Goal: Complete application form

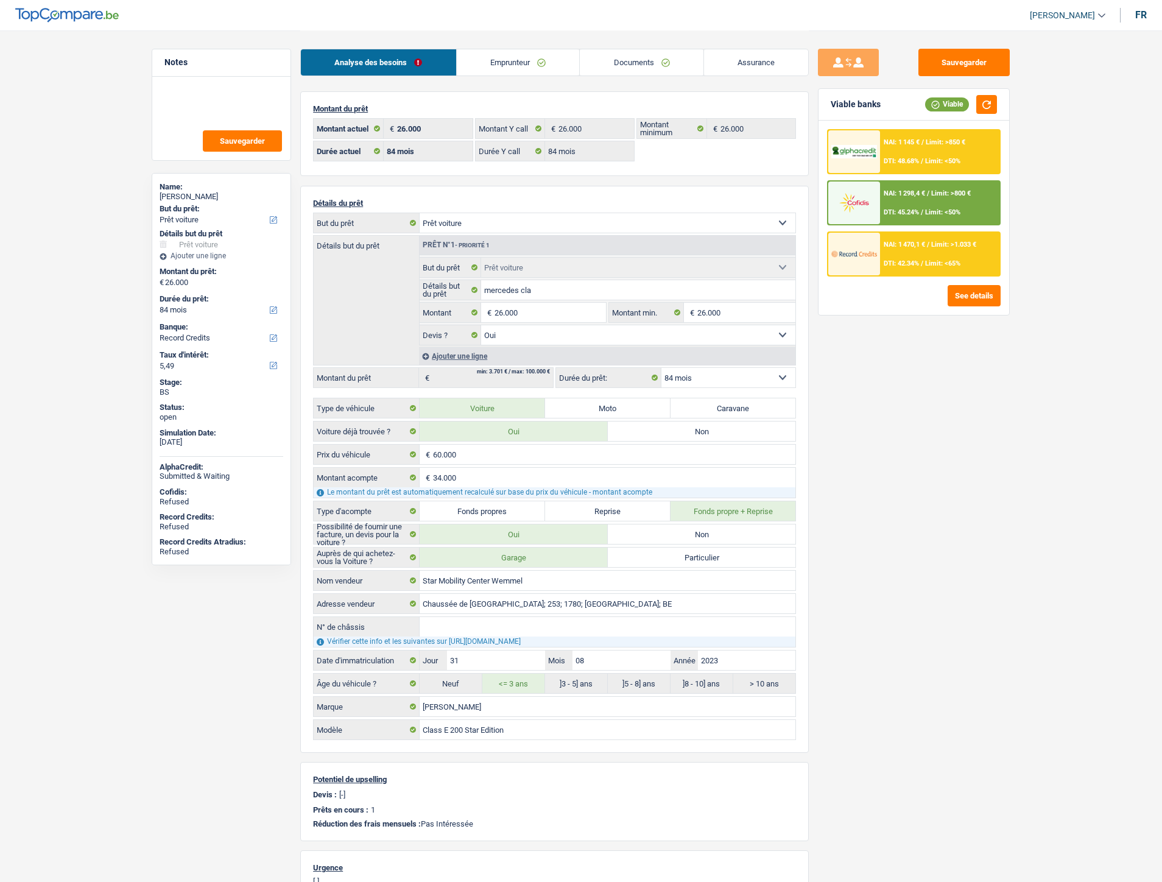
select select "car"
select select "84"
select select "record credits"
select select "84"
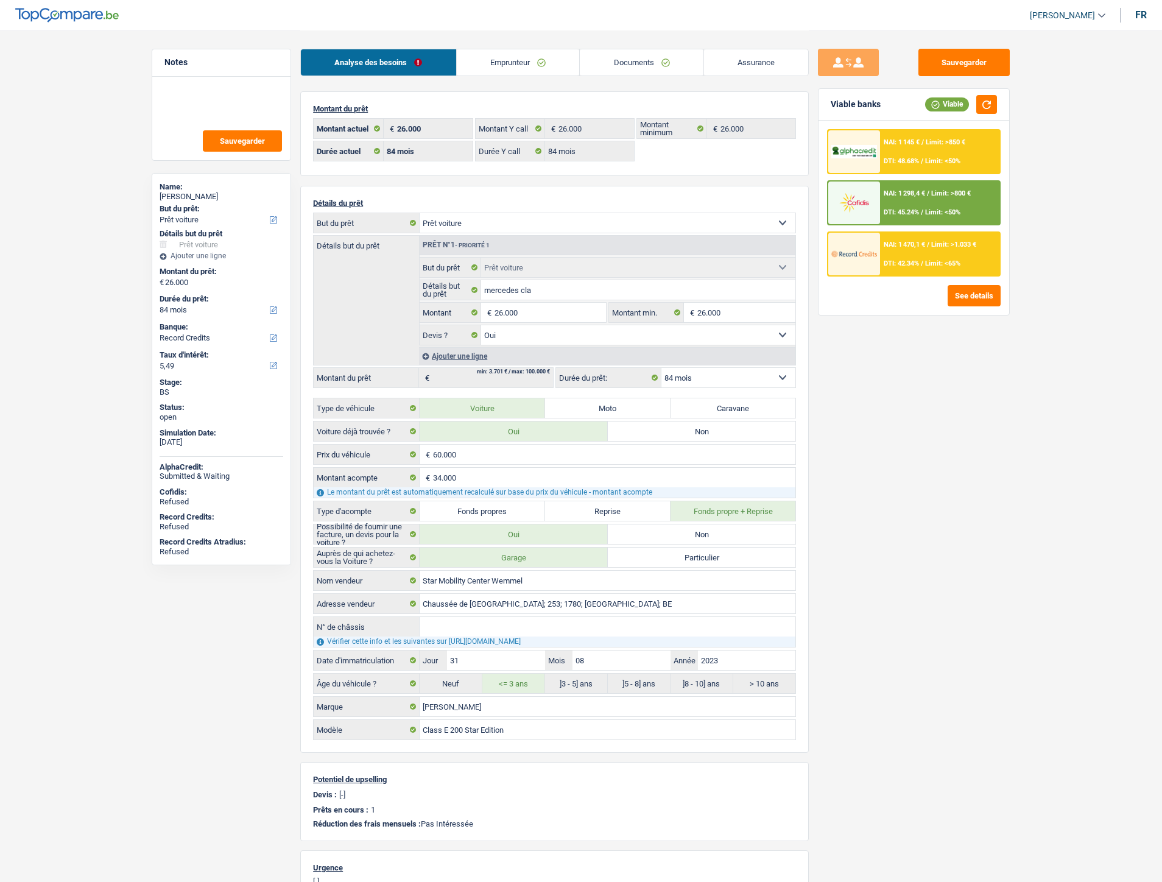
select select "84"
select select "car"
select select "yes"
select select "84"
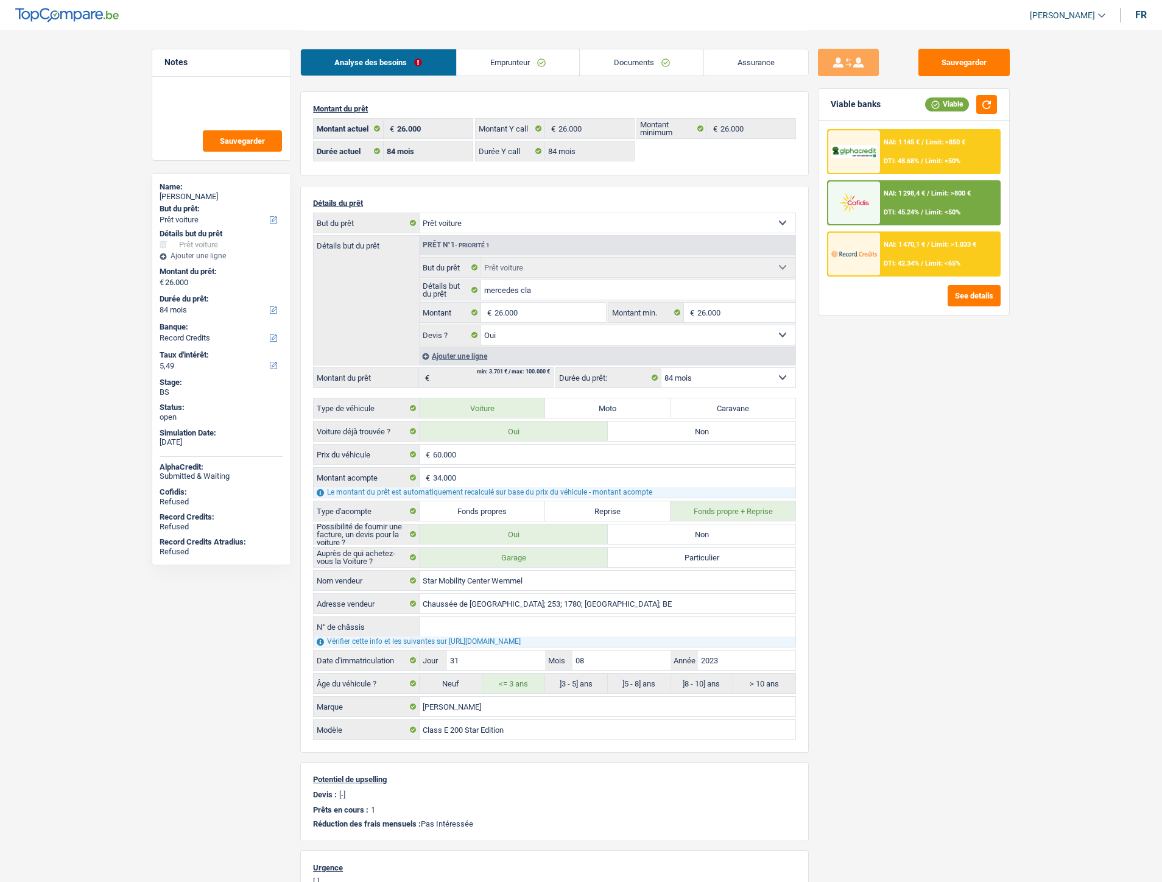
select select "32"
select select "single"
click at [506, 65] on link "Emprunteur" at bounding box center [513, 62] width 123 height 26
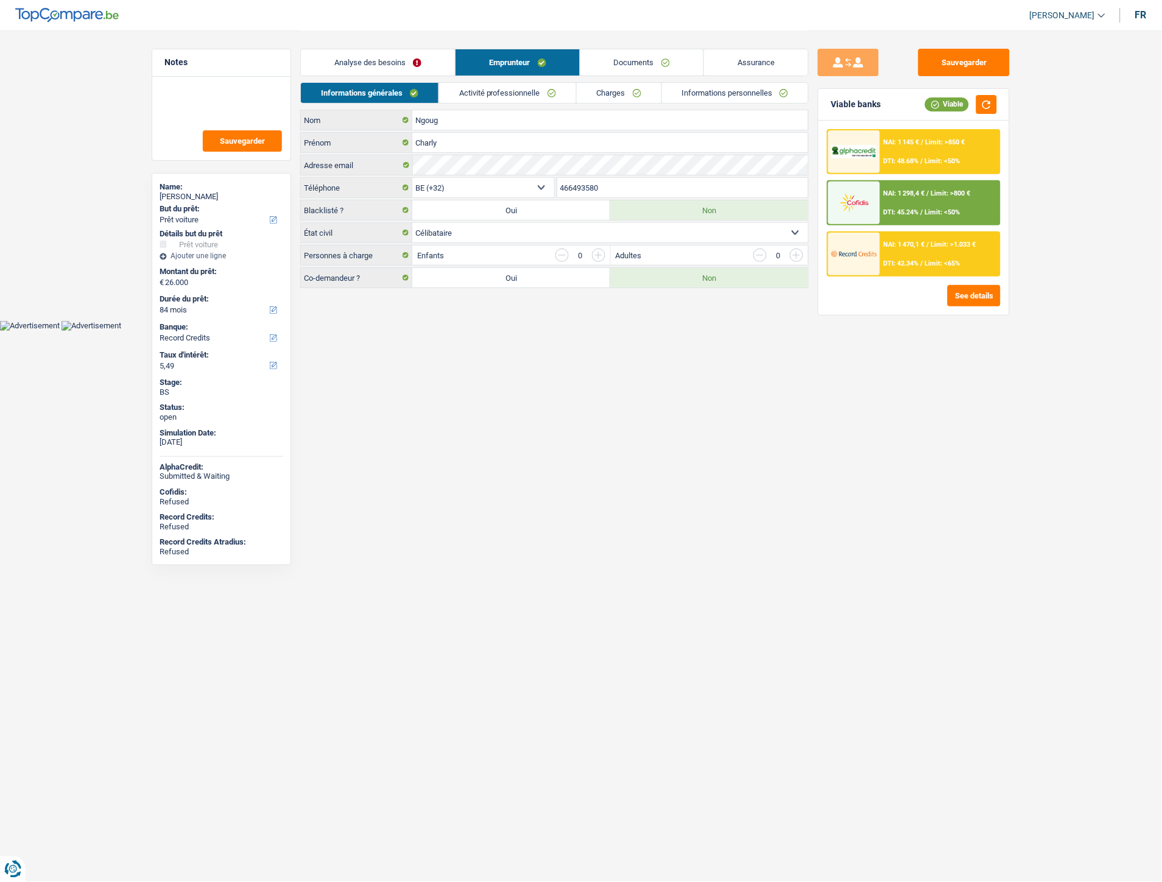
click at [568, 90] on link "Activité professionnelle" at bounding box center [507, 93] width 137 height 20
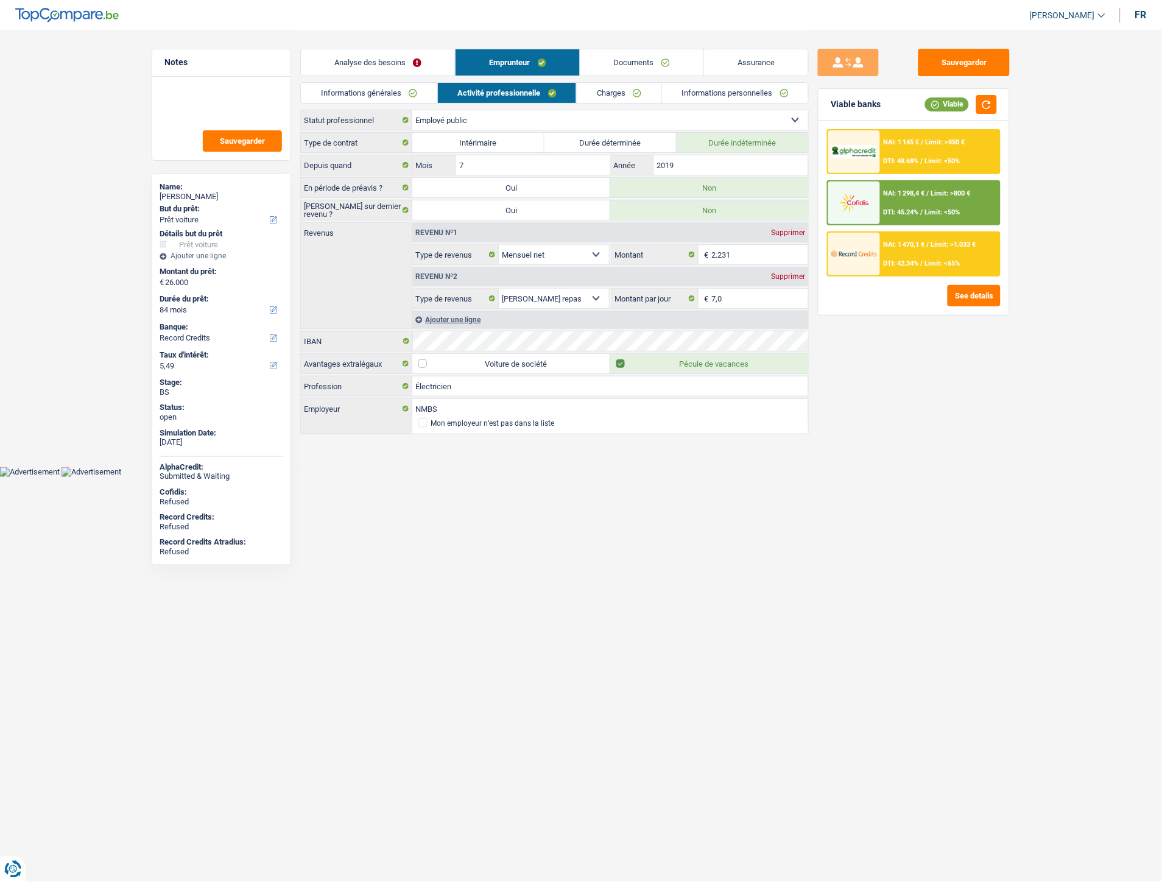
click at [635, 94] on link "Charges" at bounding box center [619, 93] width 85 height 20
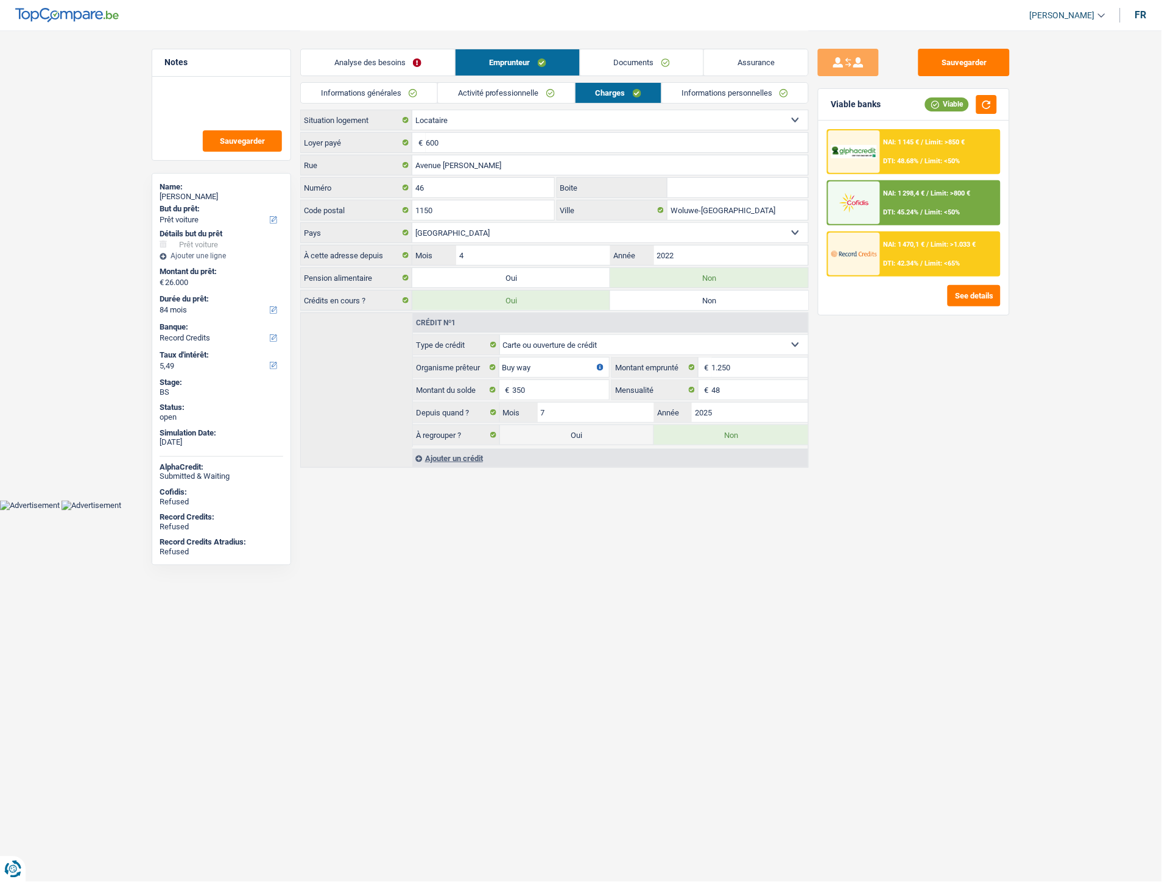
click at [482, 88] on link "Activité professionnelle" at bounding box center [506, 93] width 137 height 20
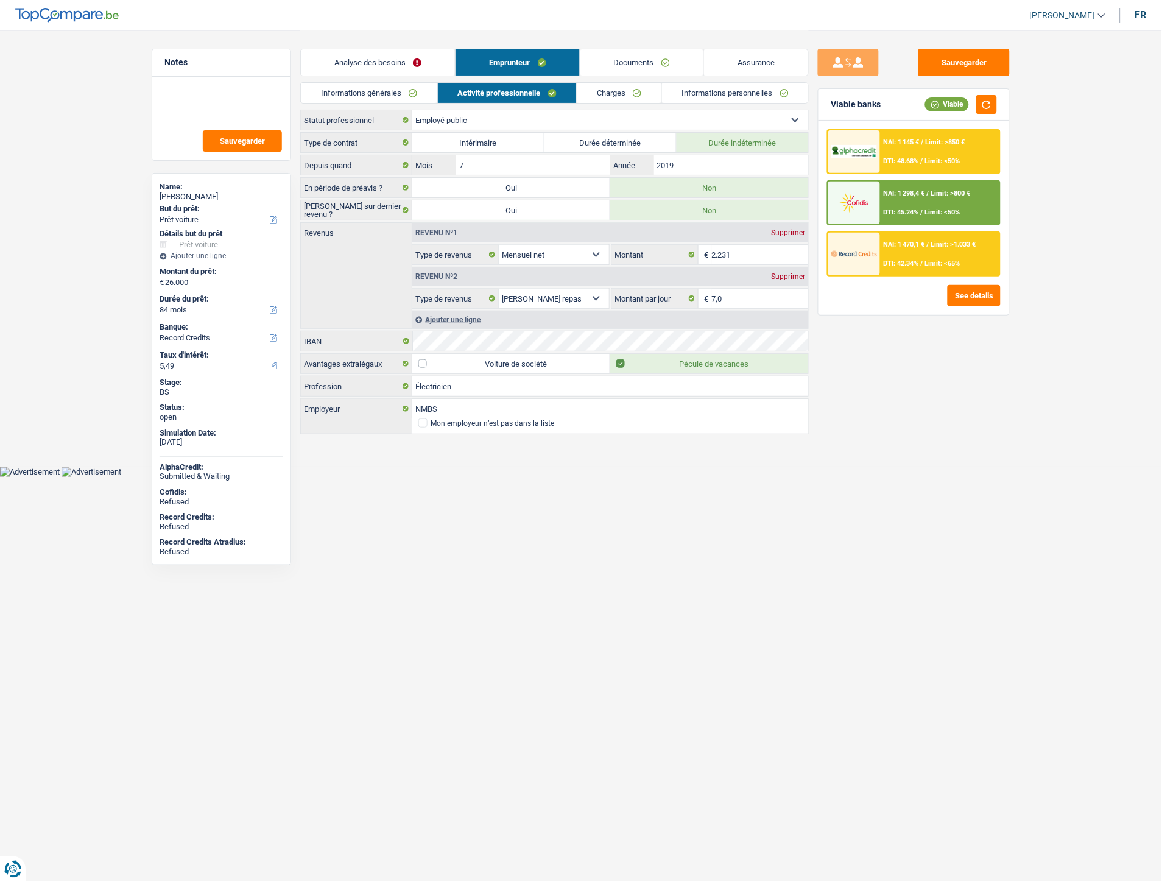
click at [389, 90] on link "Informations générales" at bounding box center [369, 93] width 136 height 20
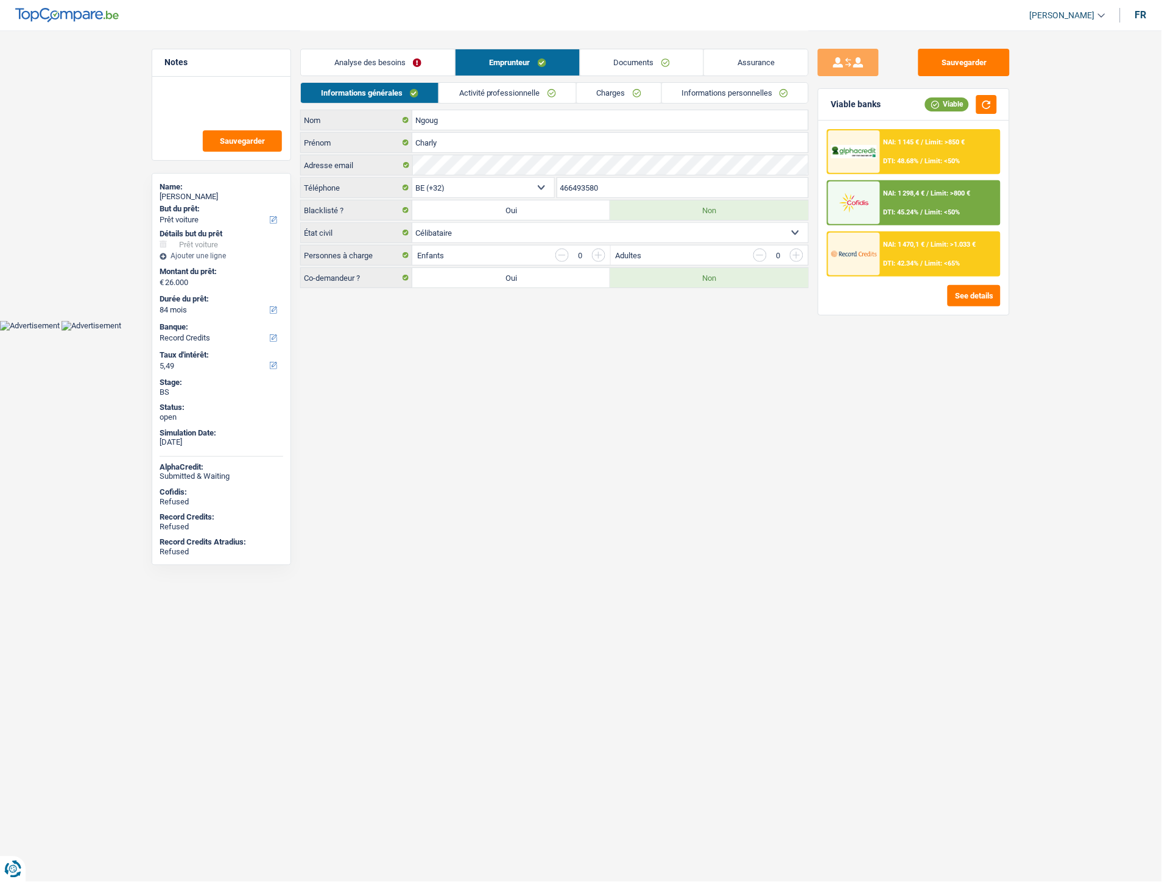
click at [406, 61] on link "Analyse des besoins" at bounding box center [378, 62] width 154 height 26
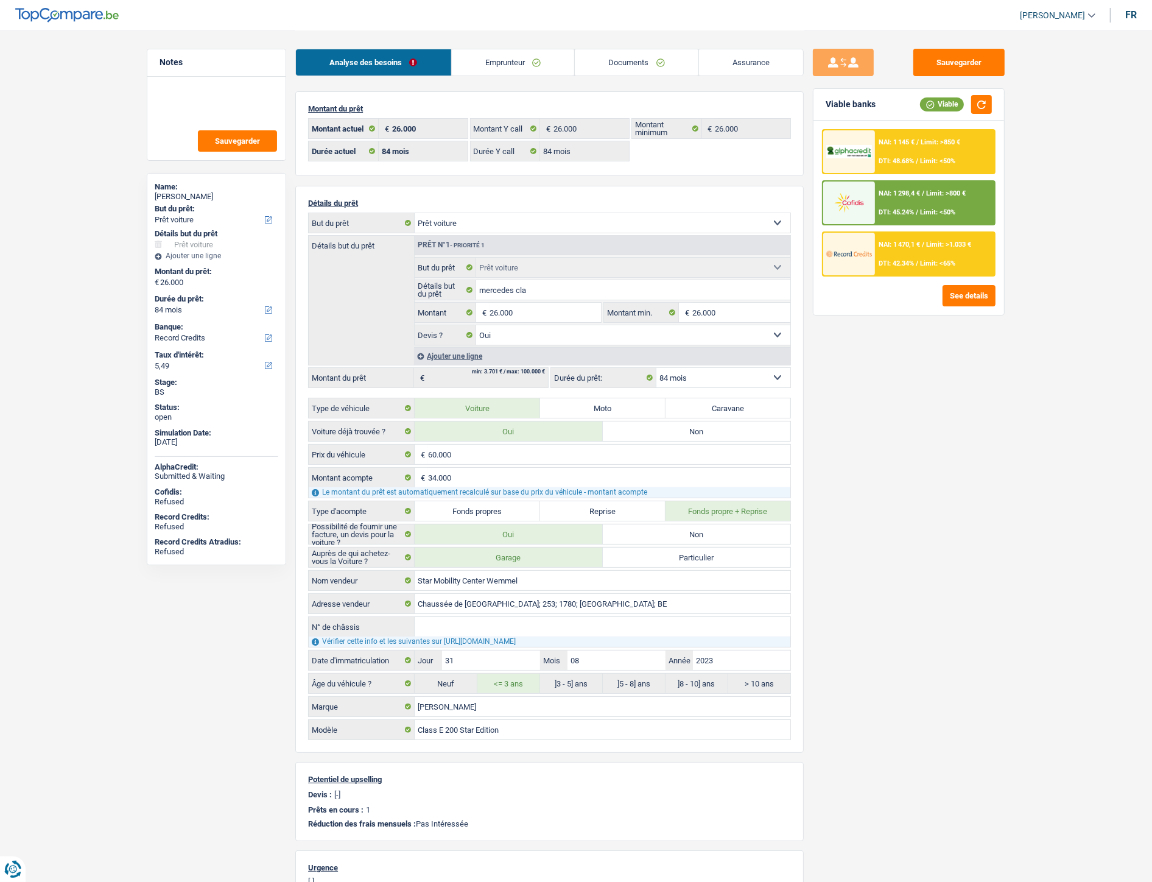
click at [637, 69] on link "Documents" at bounding box center [637, 62] width 124 height 26
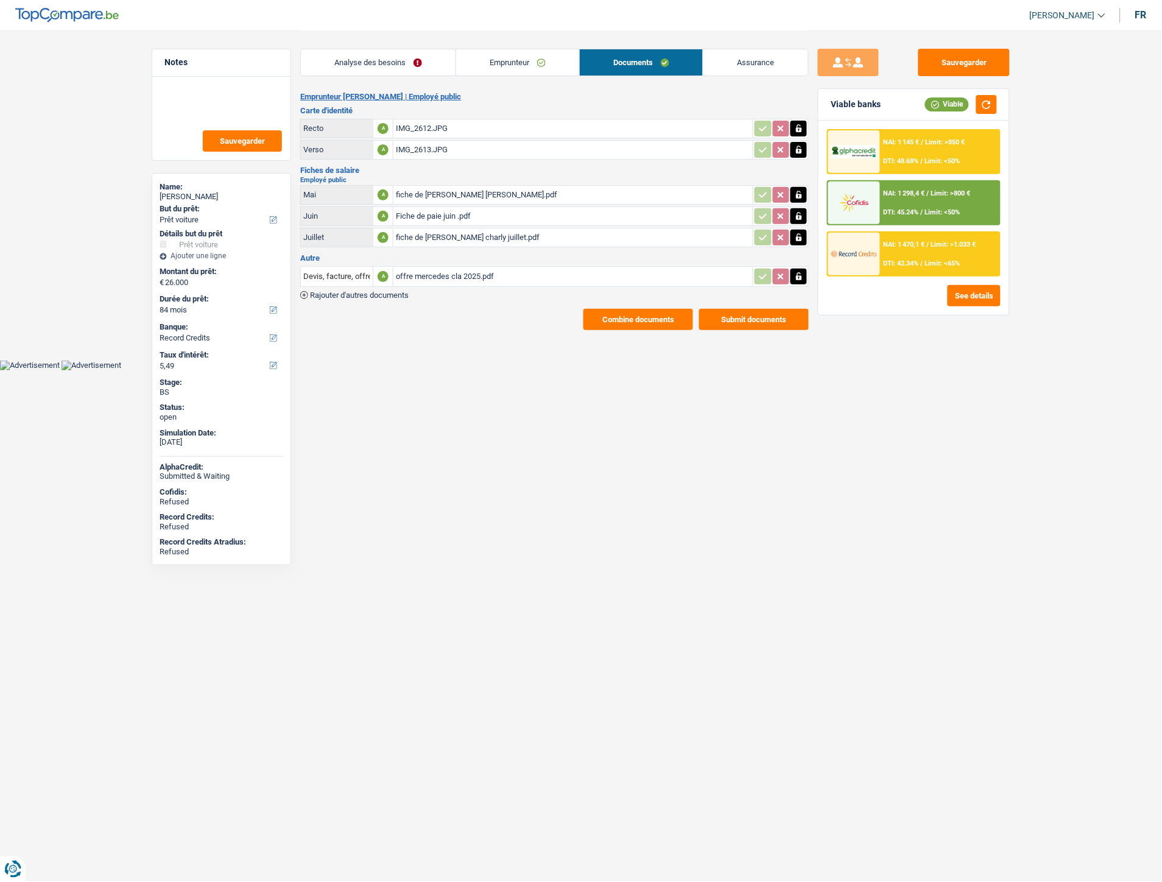
click at [403, 125] on div "IMG_2612.JPG" at bounding box center [573, 128] width 355 height 18
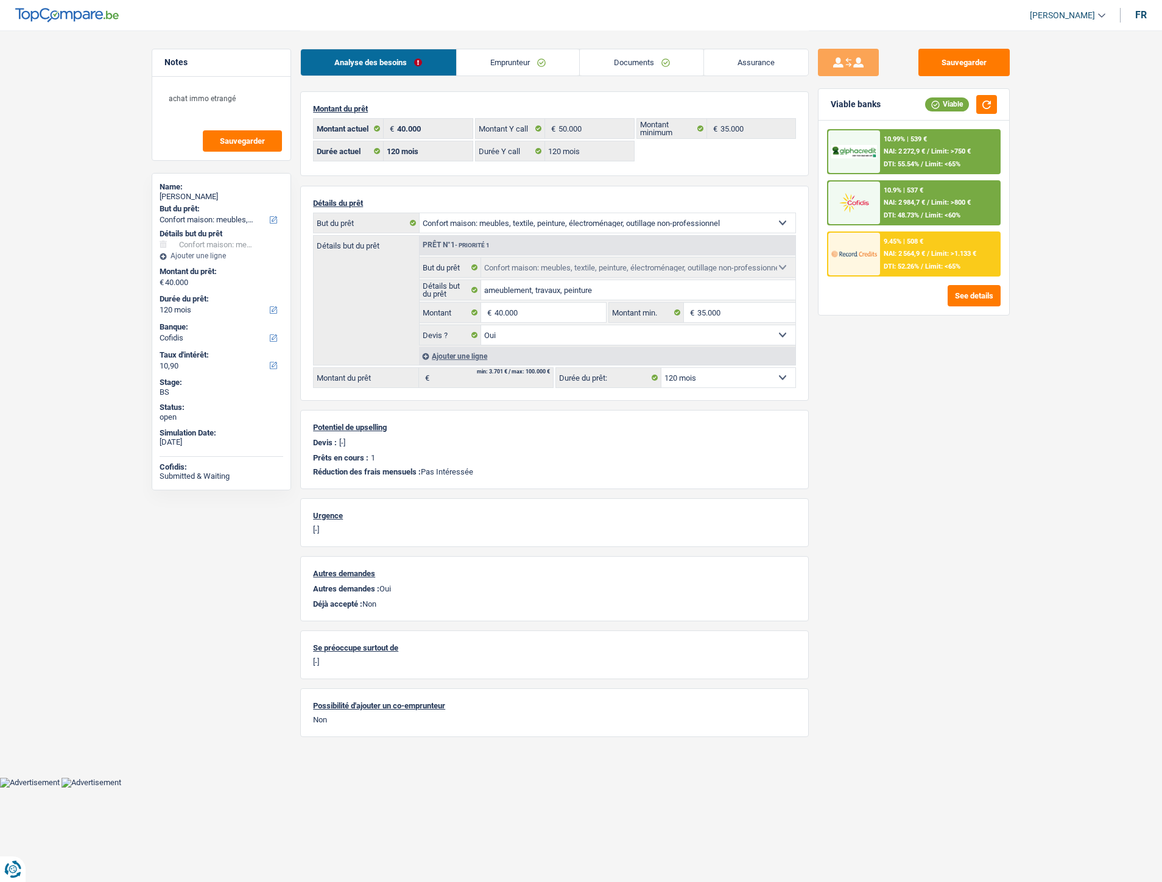
select select "household"
select select "120"
select select "cofidis"
select select "120"
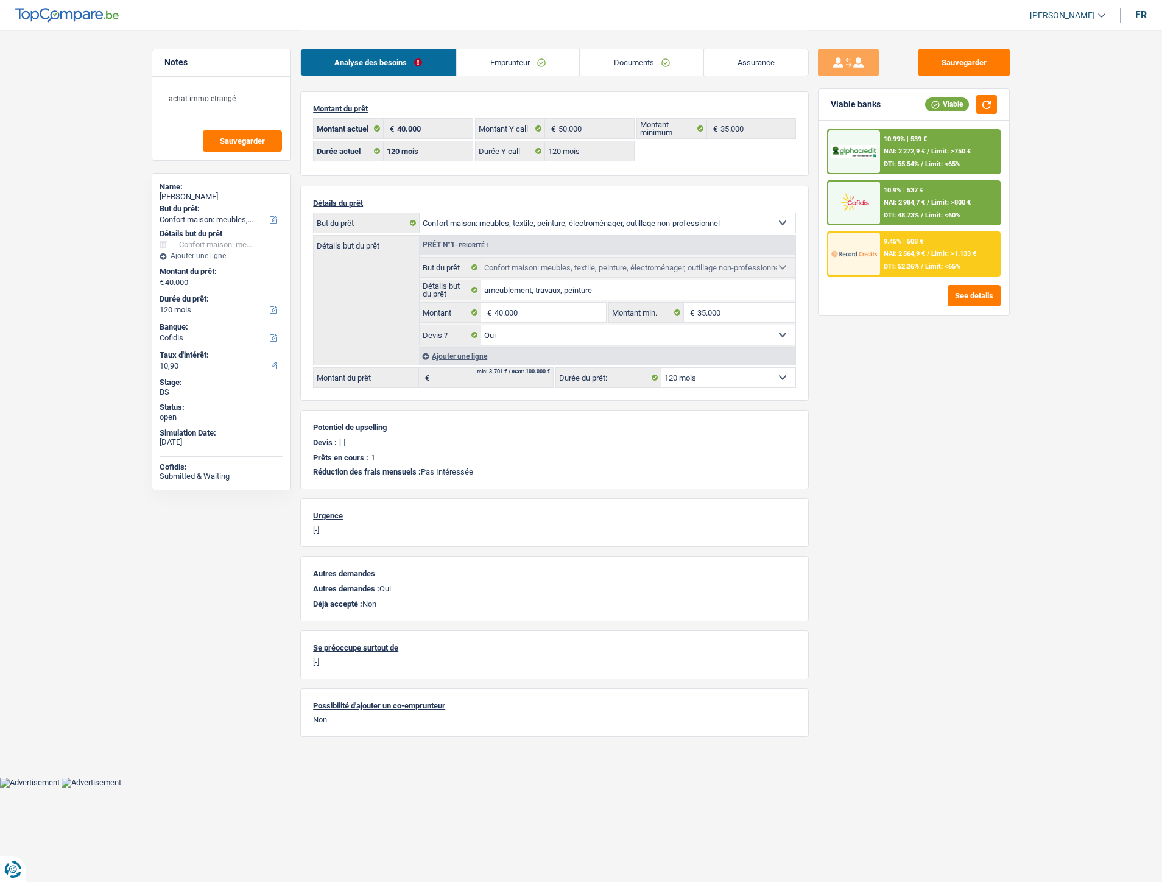
select select "120"
select select "household"
select select "yes"
select select "120"
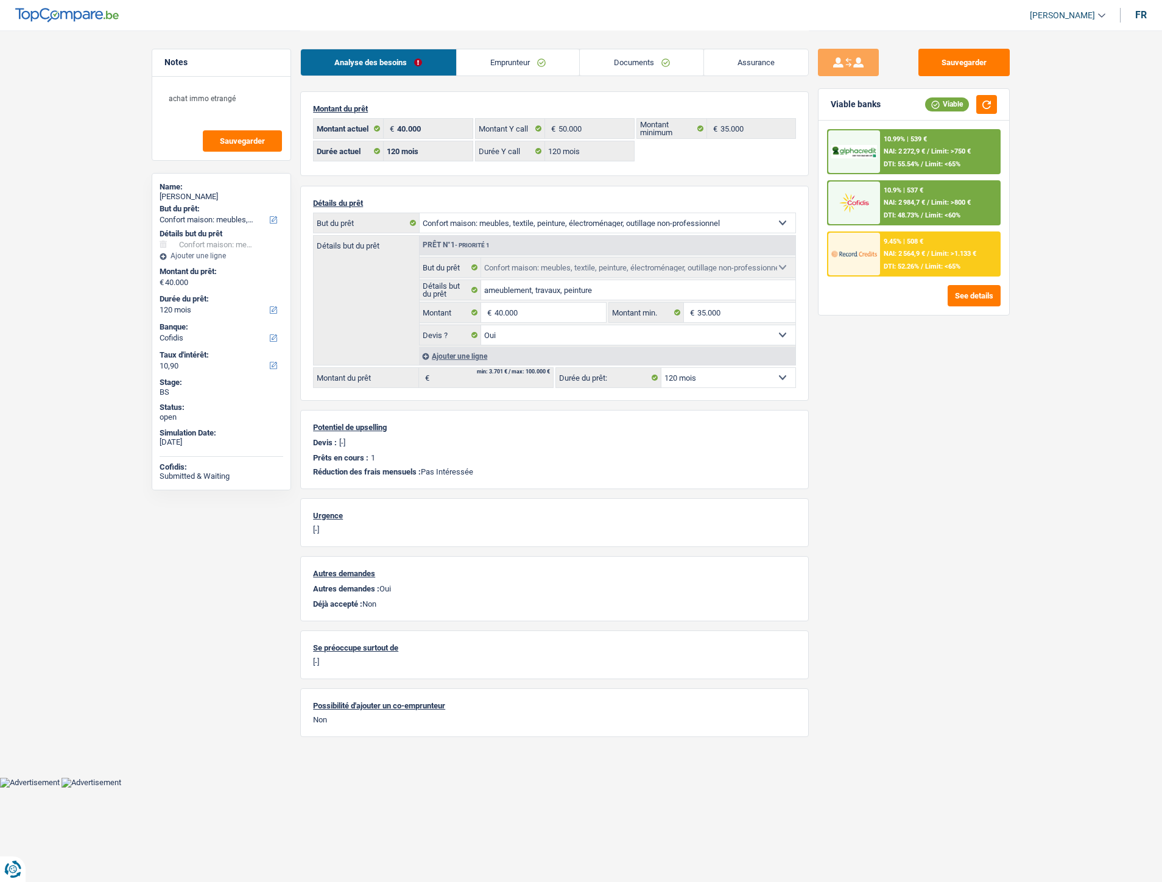
select select "32"
select select "married"
click at [516, 71] on link "Emprunteur" at bounding box center [518, 62] width 123 height 26
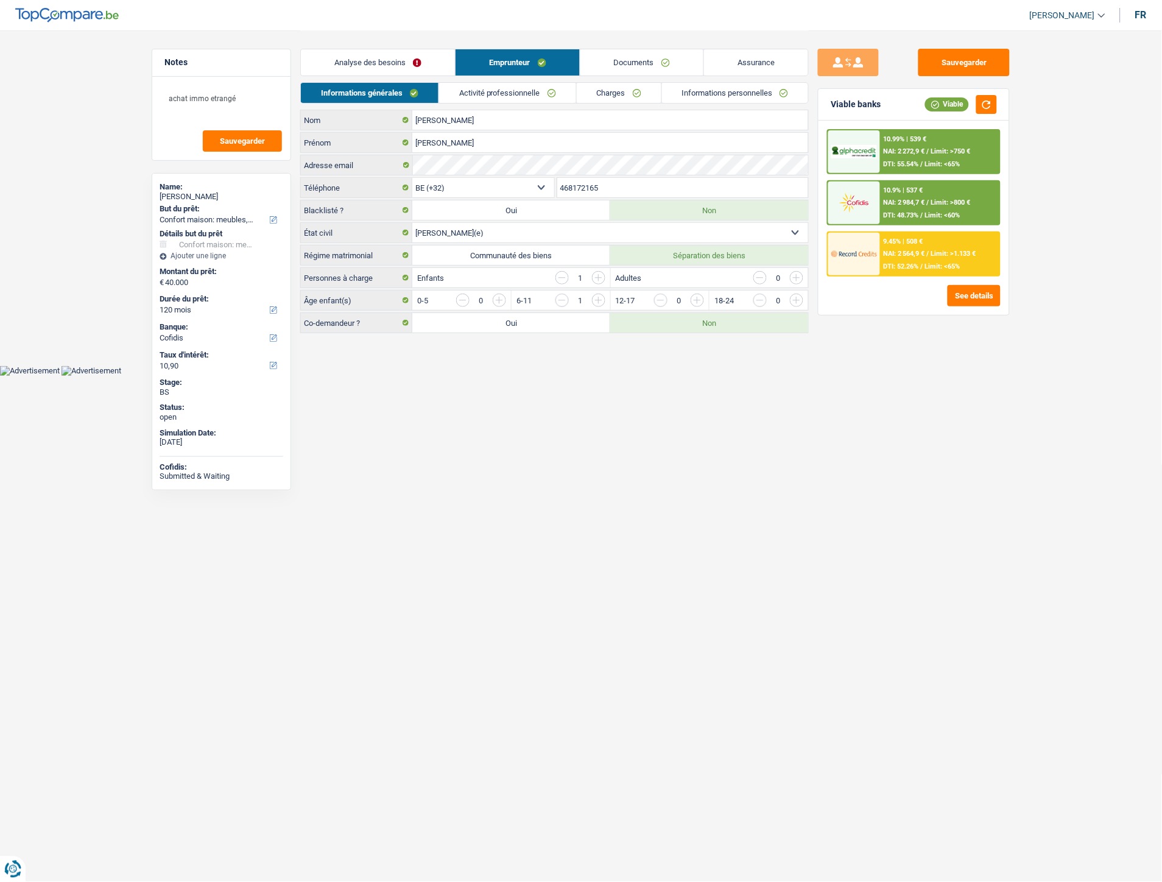
click at [514, 86] on link "Activité professionnelle" at bounding box center [507, 93] width 137 height 20
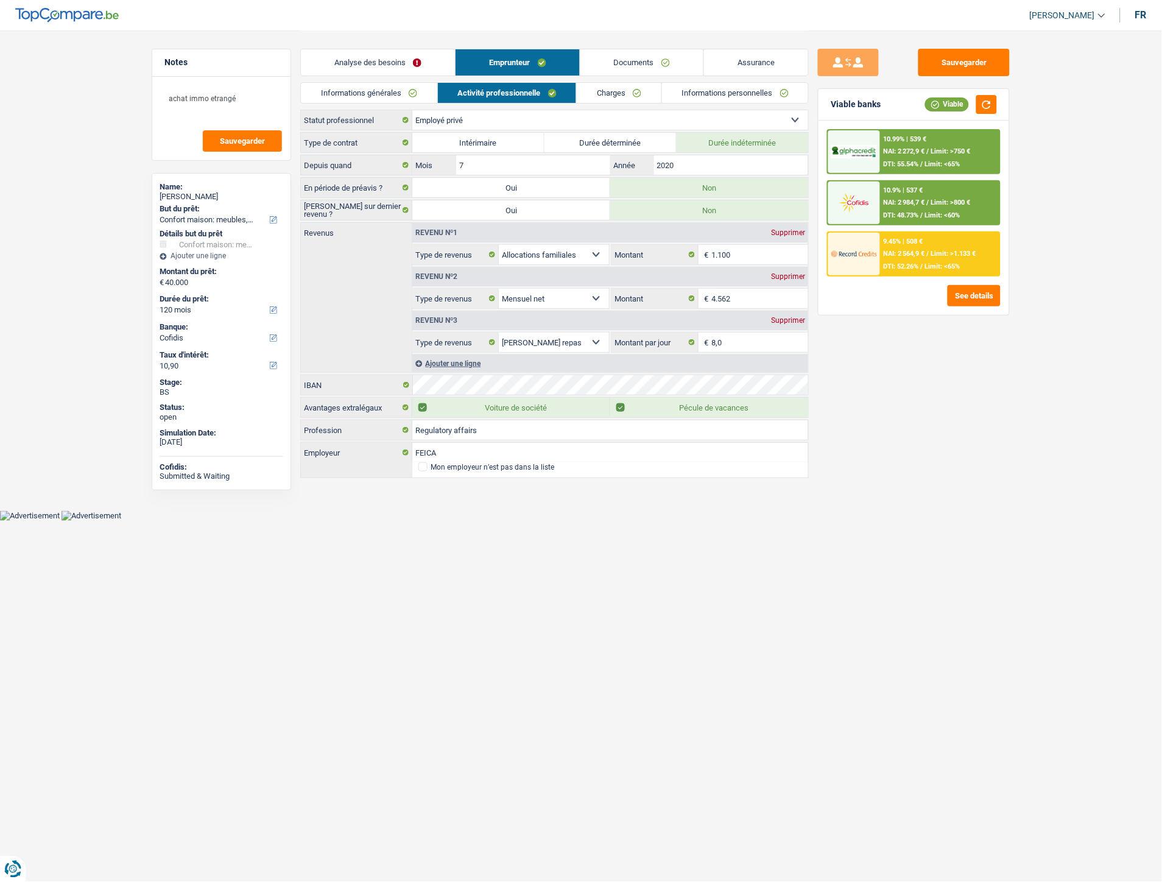
click at [594, 92] on link "Charges" at bounding box center [619, 93] width 85 height 20
